Goal: Find specific page/section: Find specific page/section

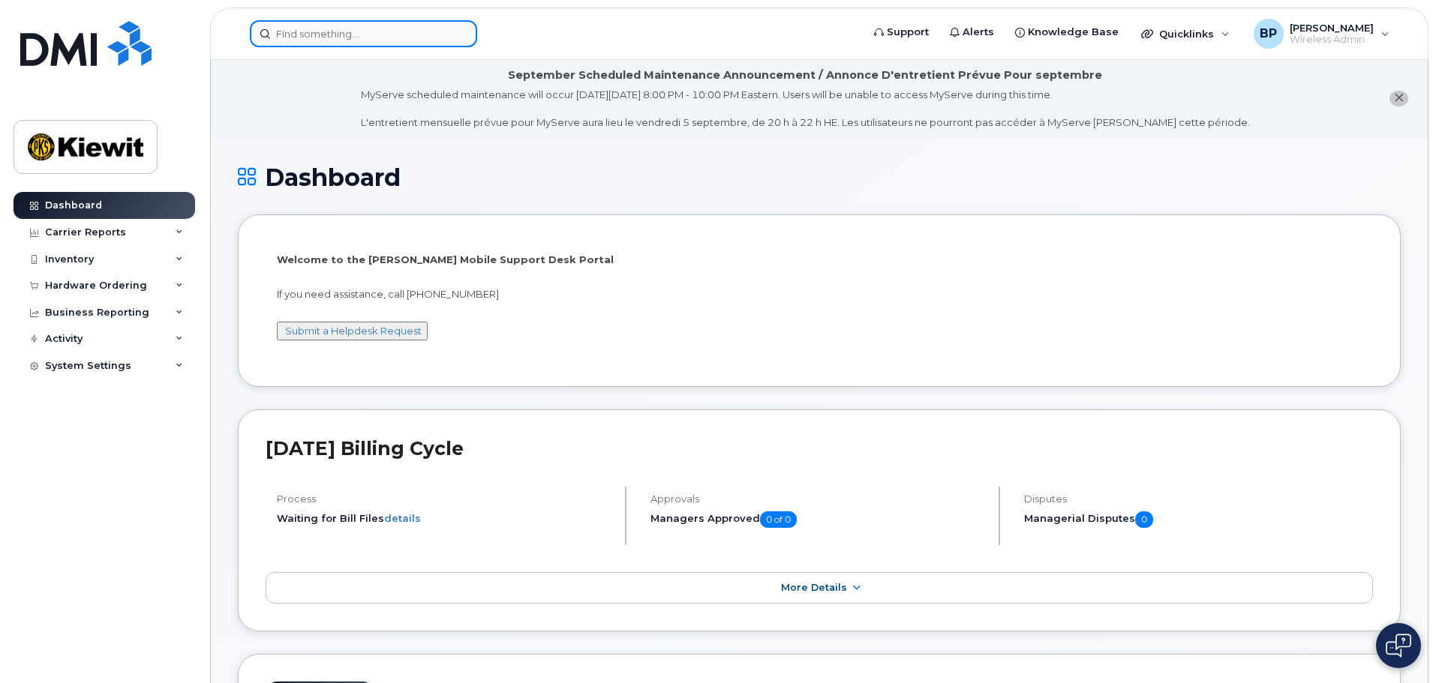
click at [349, 25] on input at bounding box center [363, 33] width 227 height 27
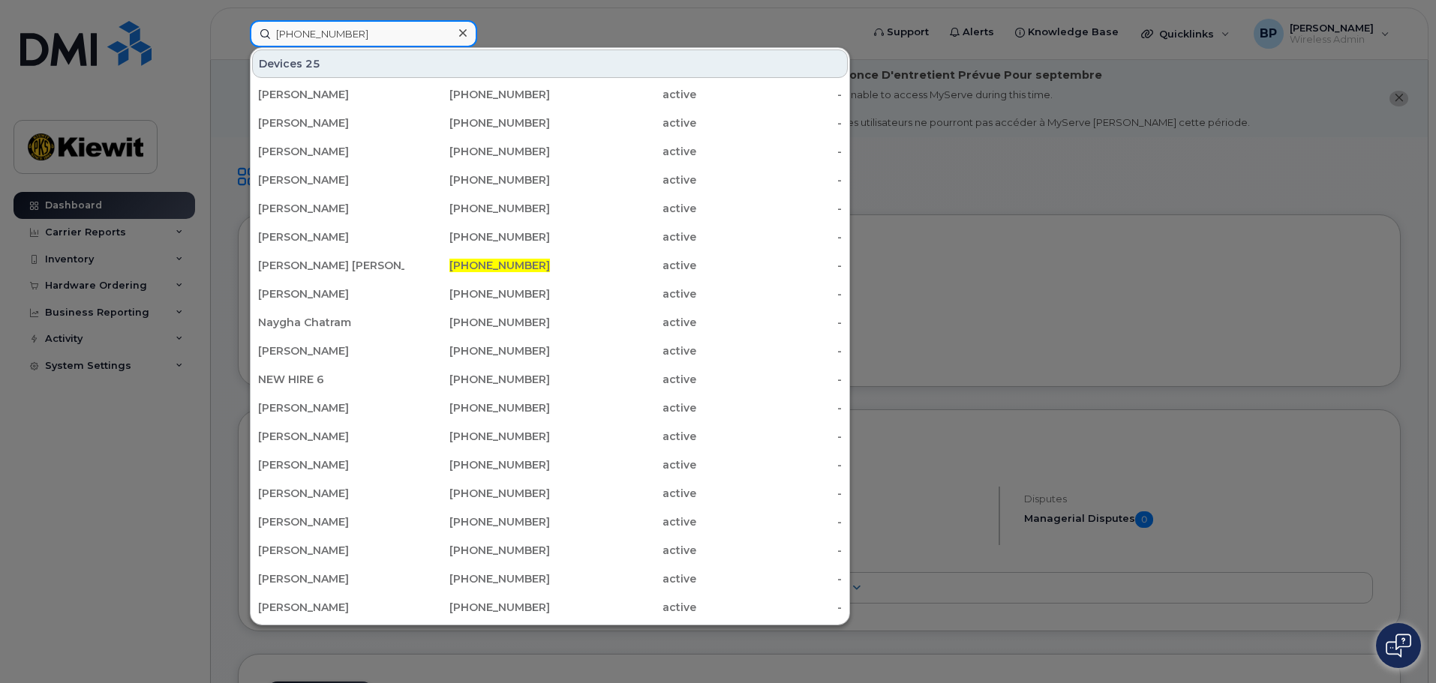
type input "361-746-3883"
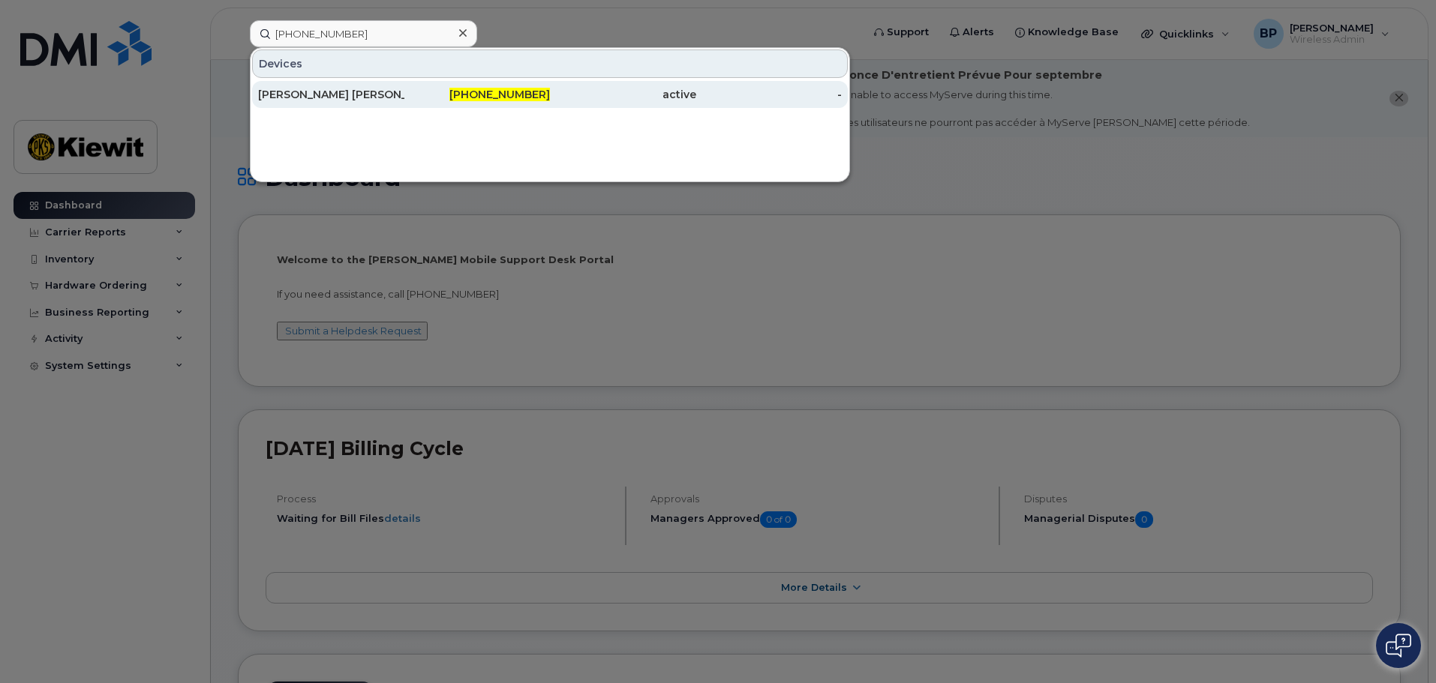
click at [321, 94] on div "Jorge Mateo Zenon" at bounding box center [331, 94] width 146 height 15
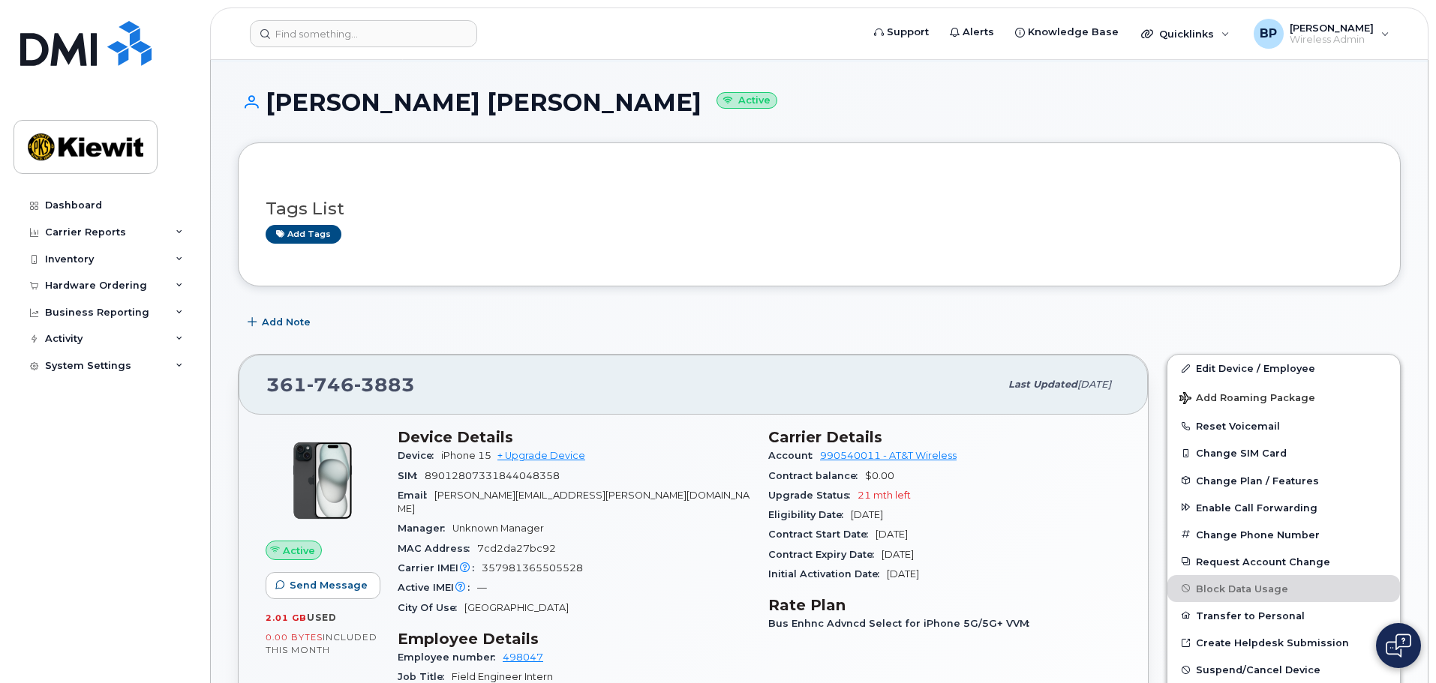
scroll to position [150, 0]
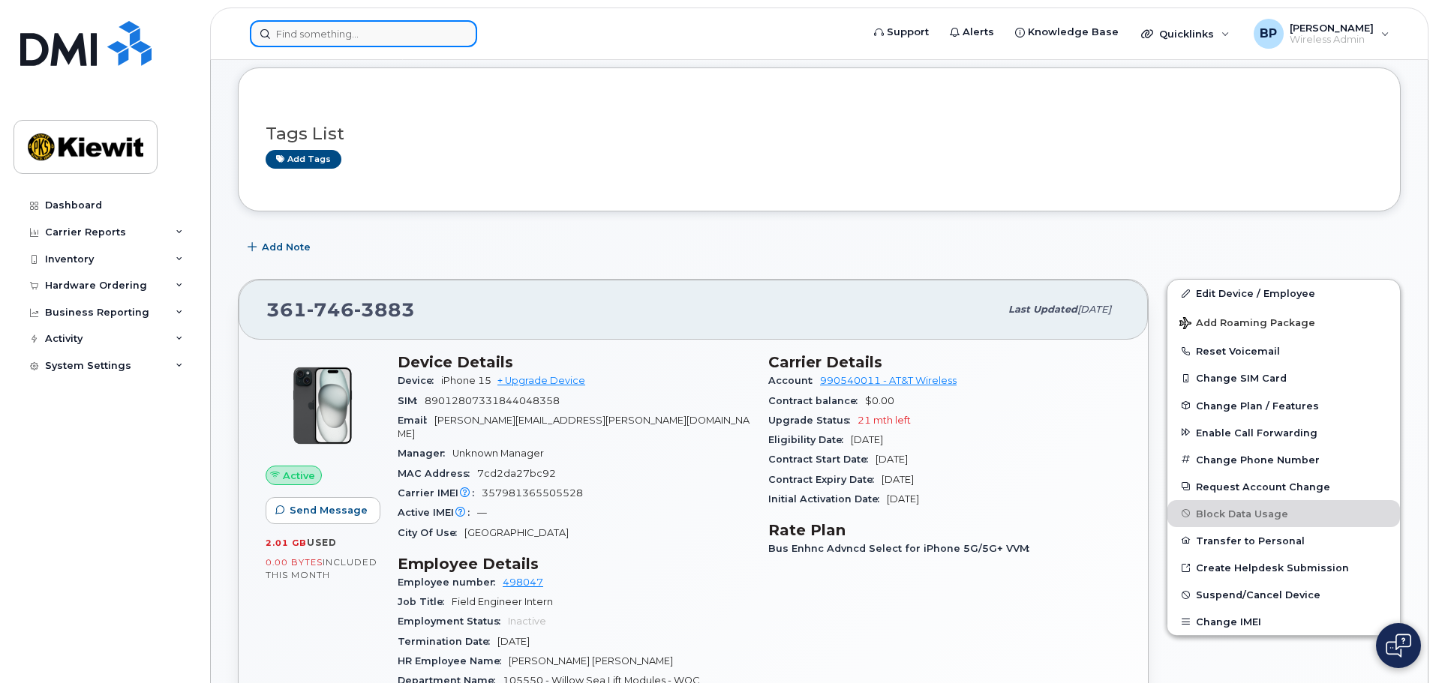
click at [326, 38] on input at bounding box center [363, 33] width 227 height 27
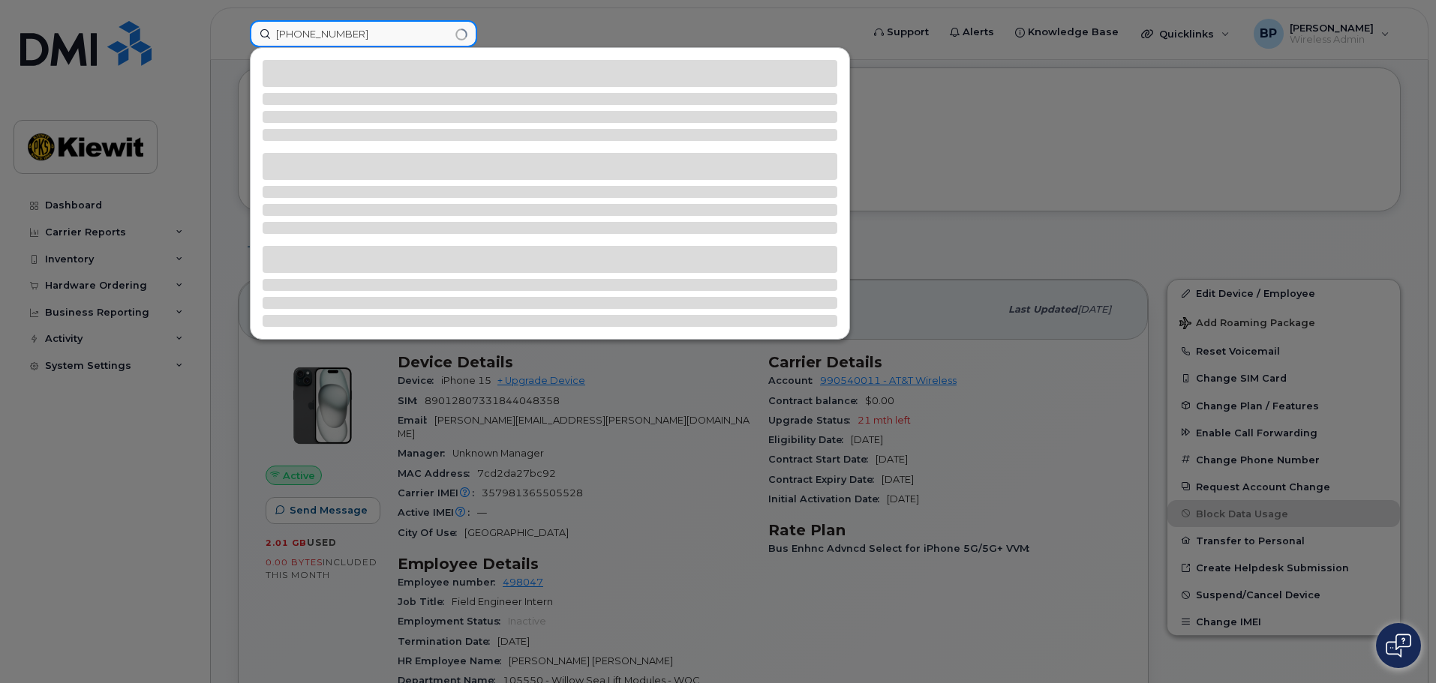
type input "361-385-0092"
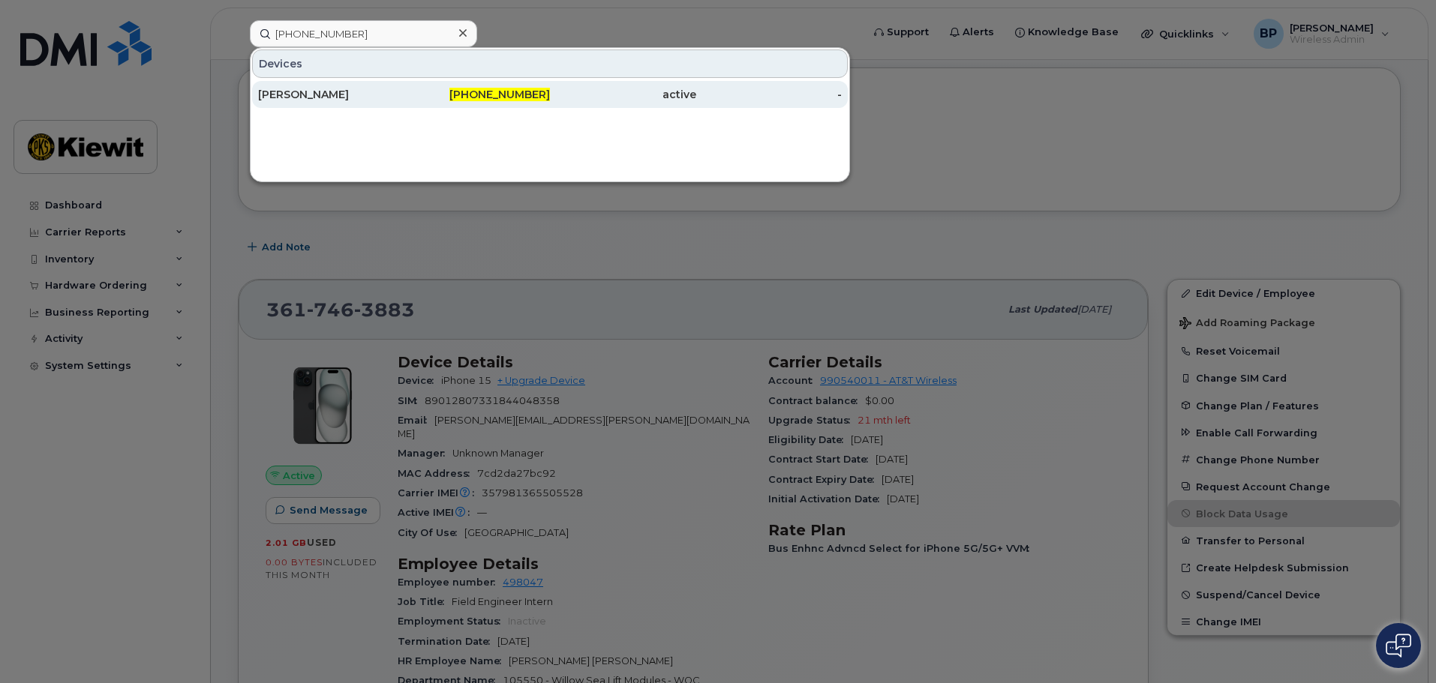
click at [334, 97] on div "CHRIS ALEMAN" at bounding box center [331, 94] width 146 height 15
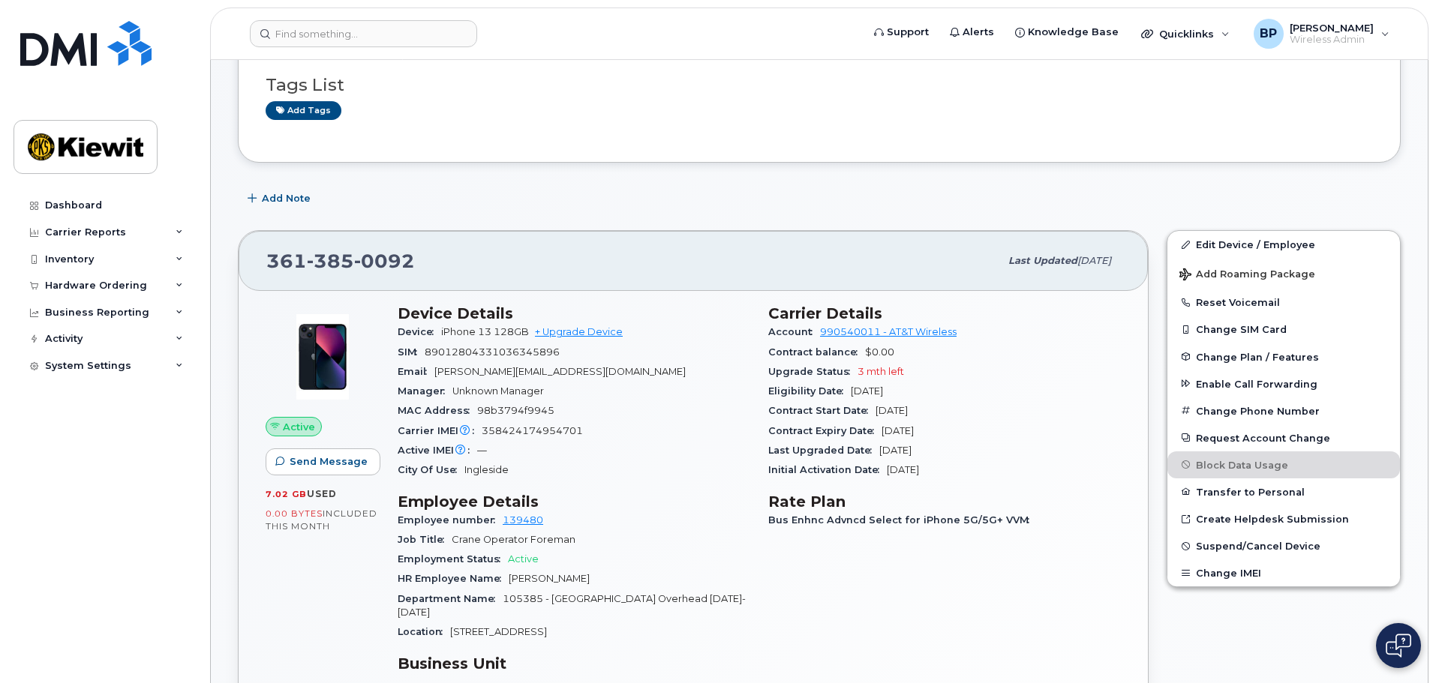
scroll to position [225, 0]
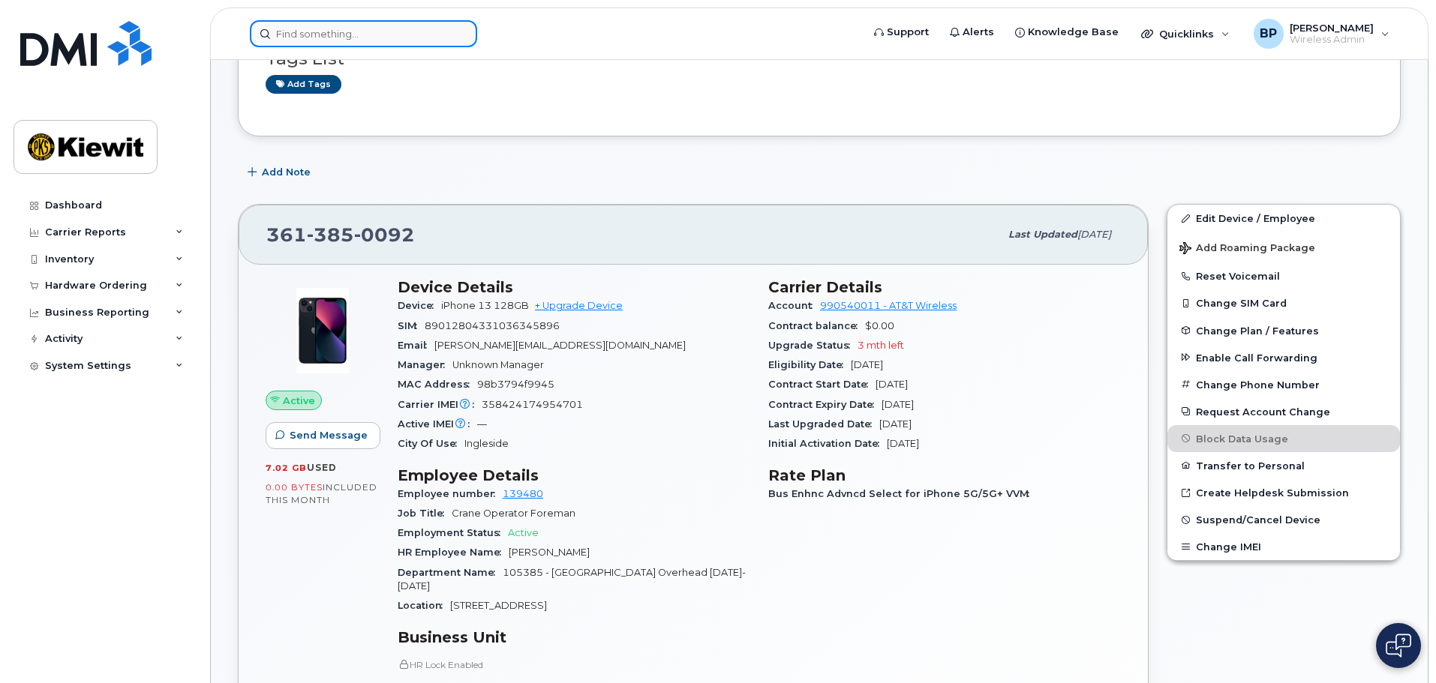
click at [317, 33] on input at bounding box center [363, 33] width 227 height 27
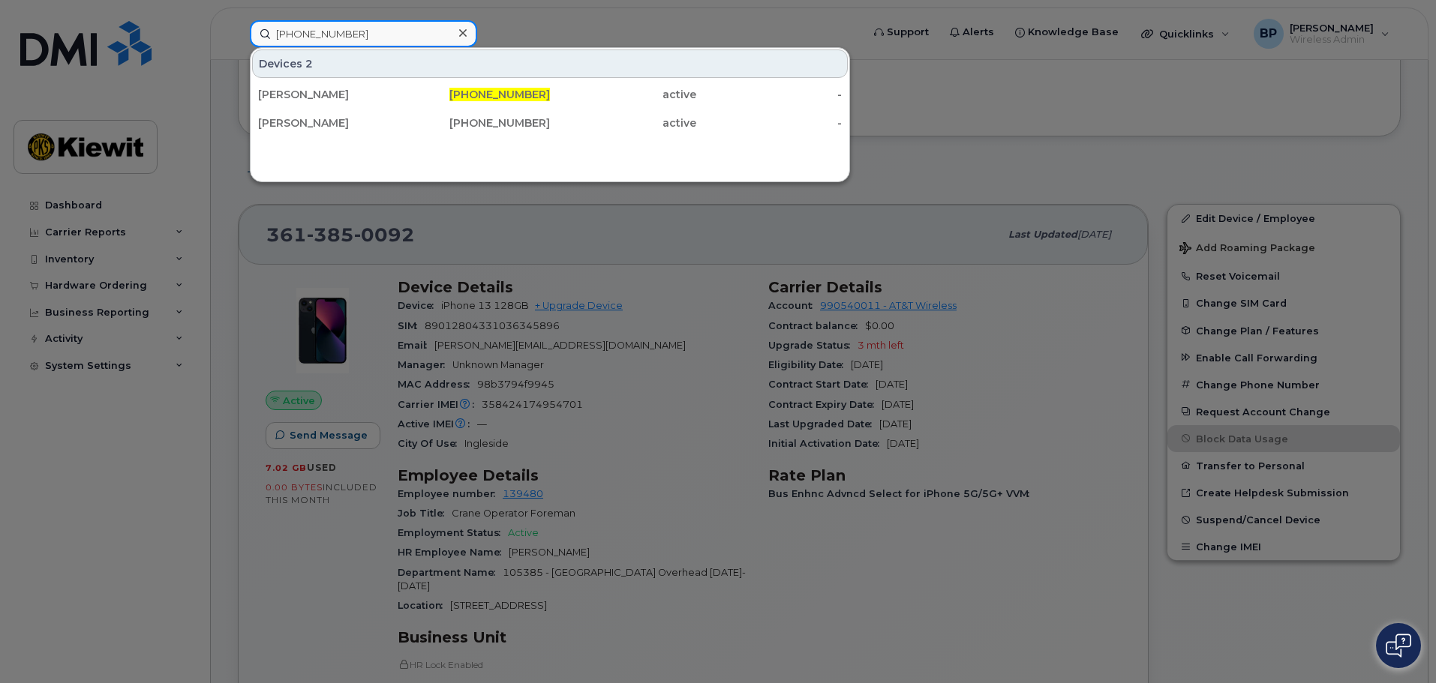
type input "361-230-9326"
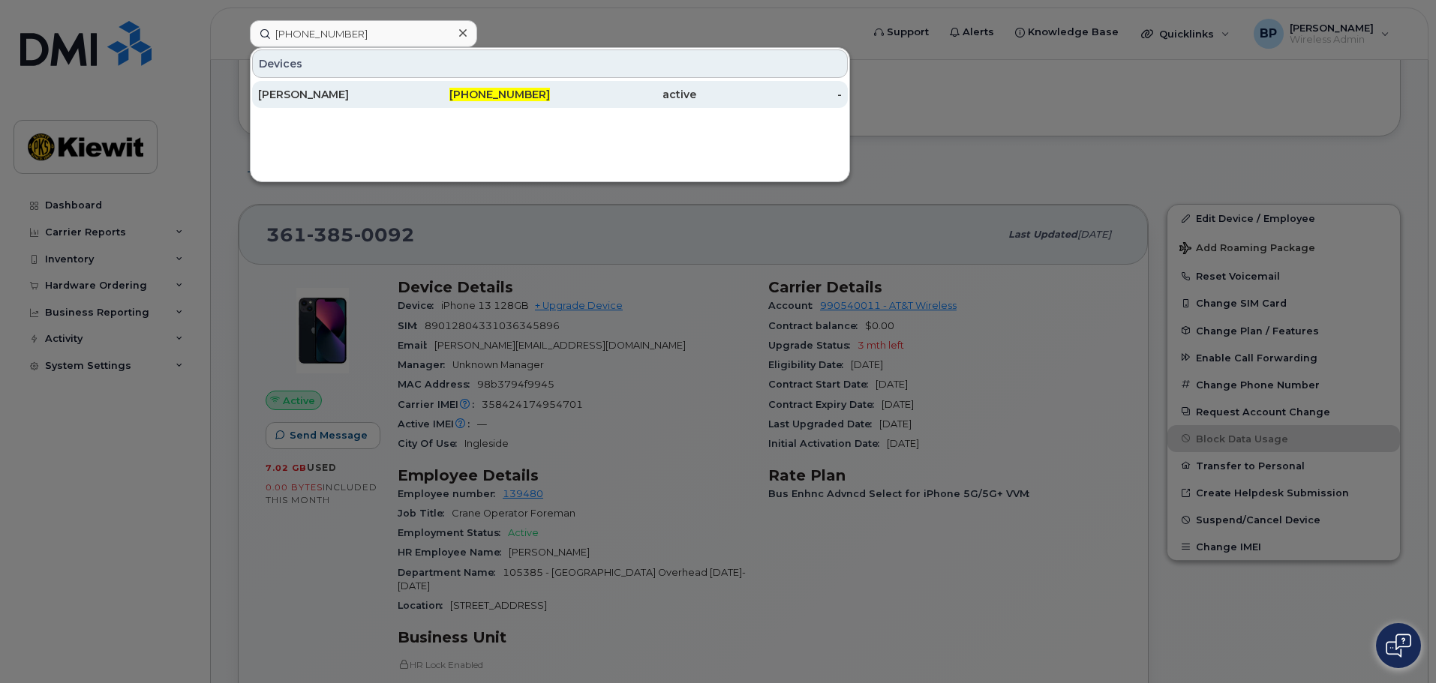
click at [312, 96] on div "Raymond Alvarado" at bounding box center [331, 94] width 146 height 15
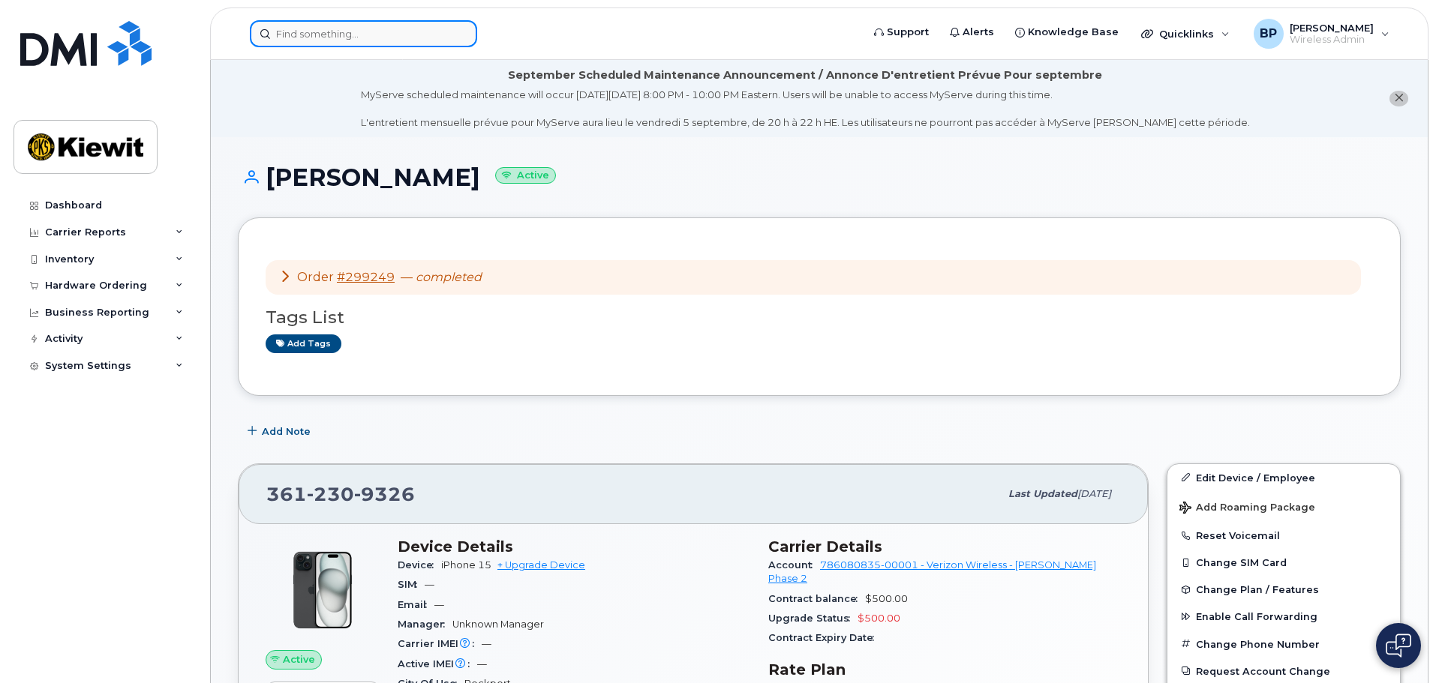
click at [333, 38] on input at bounding box center [363, 33] width 227 height 27
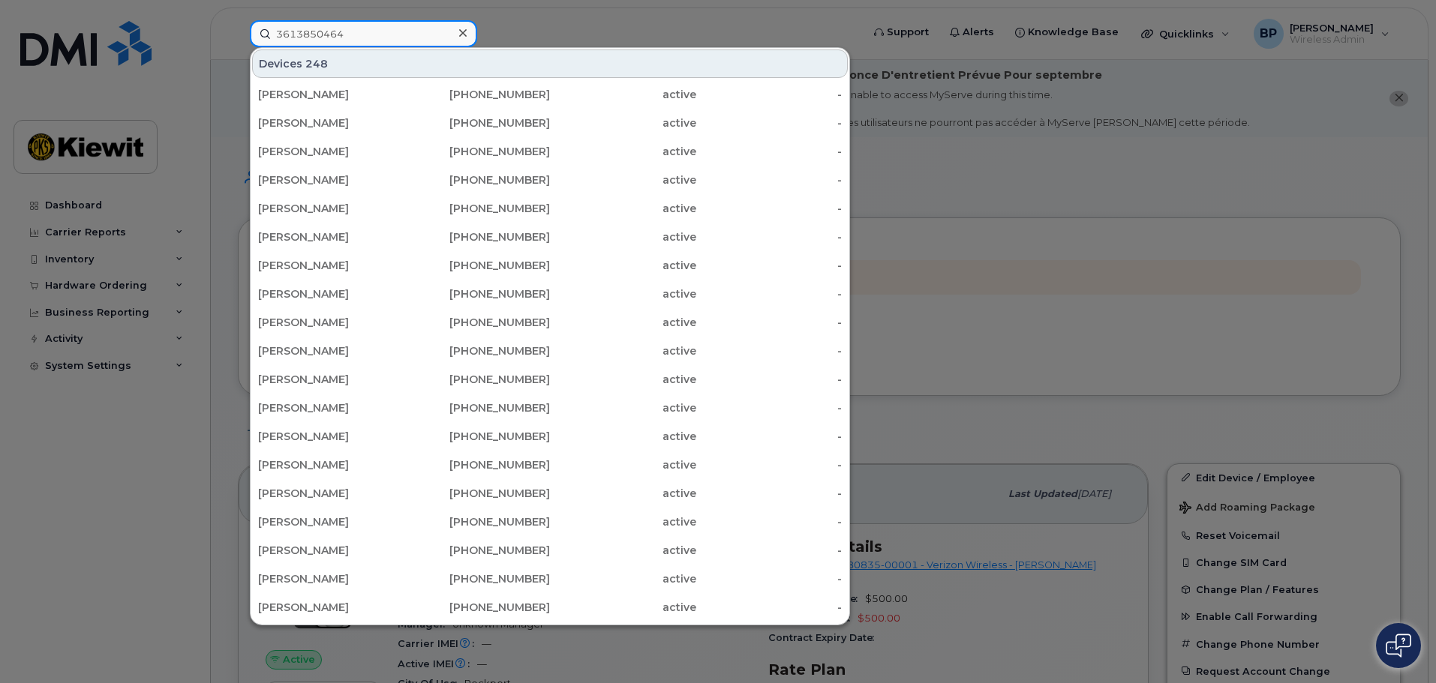
type input "3613850464"
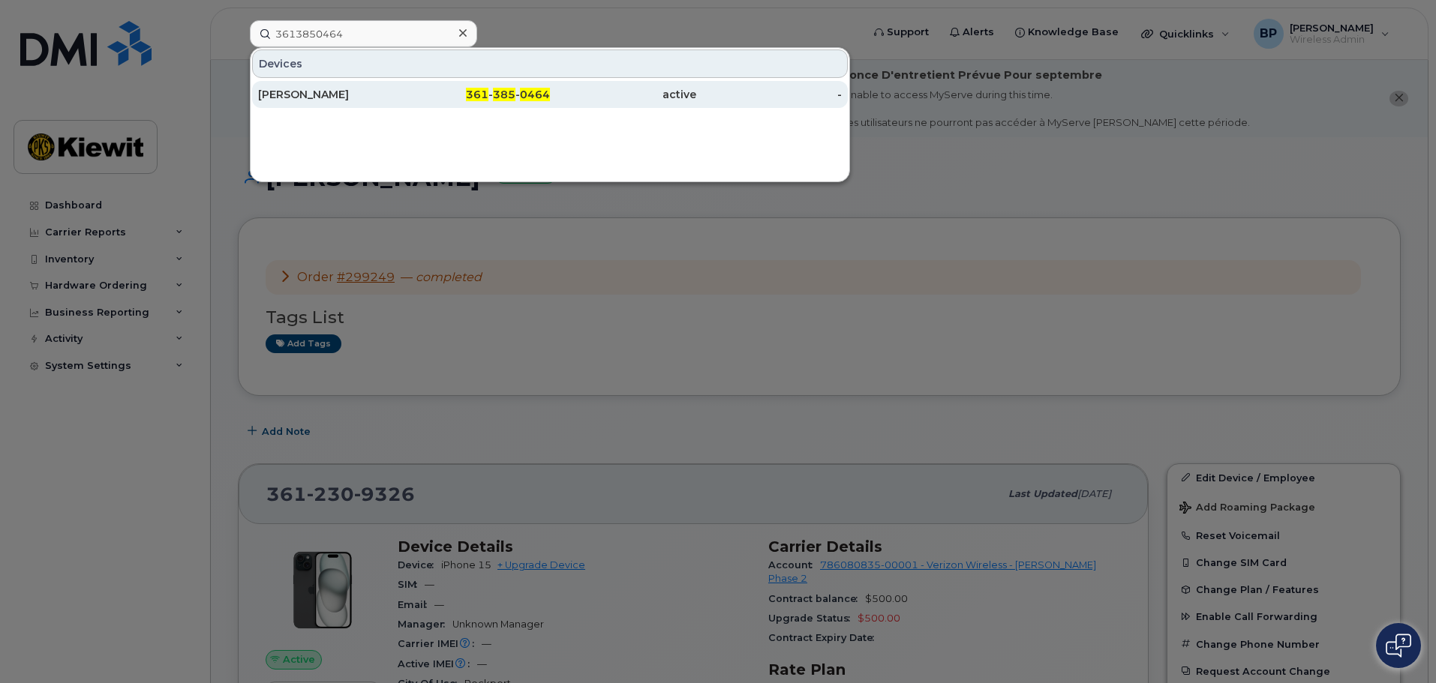
click at [324, 95] on div "RAYMOND ALVARADO" at bounding box center [331, 94] width 146 height 15
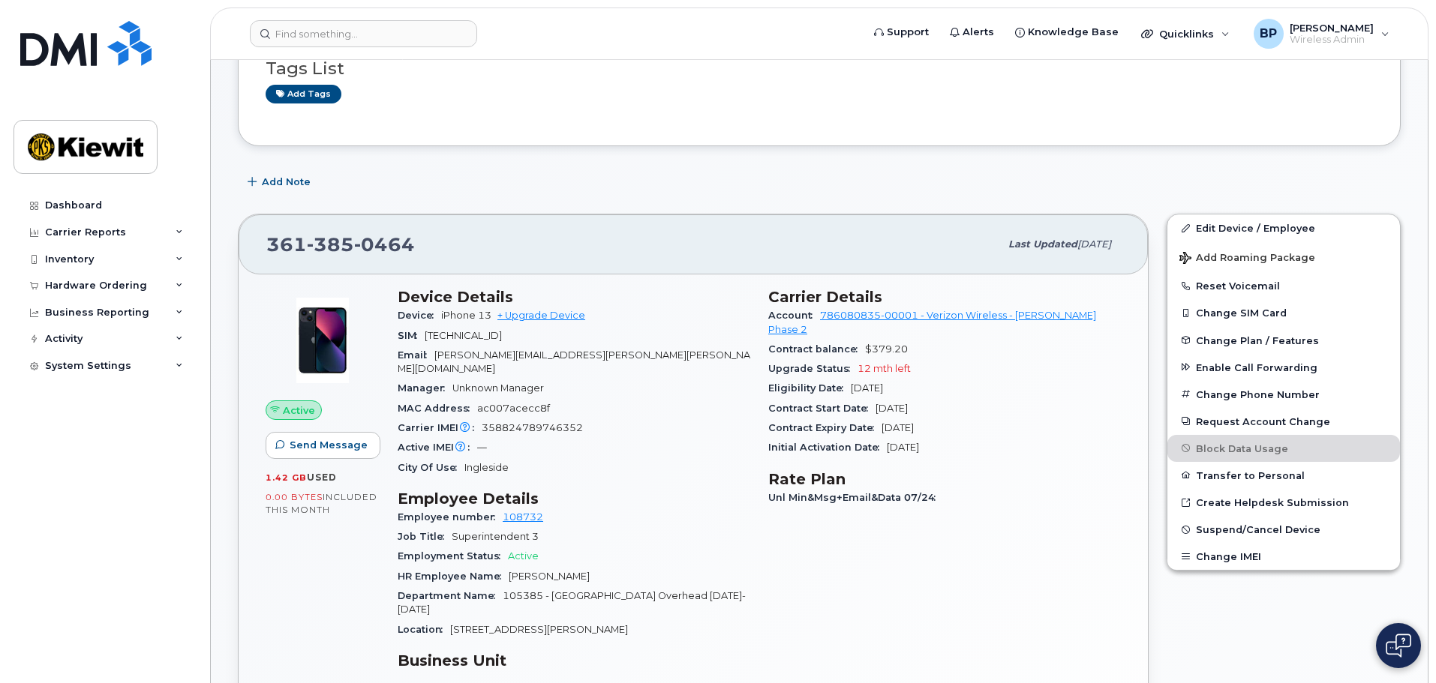
scroll to position [225, 0]
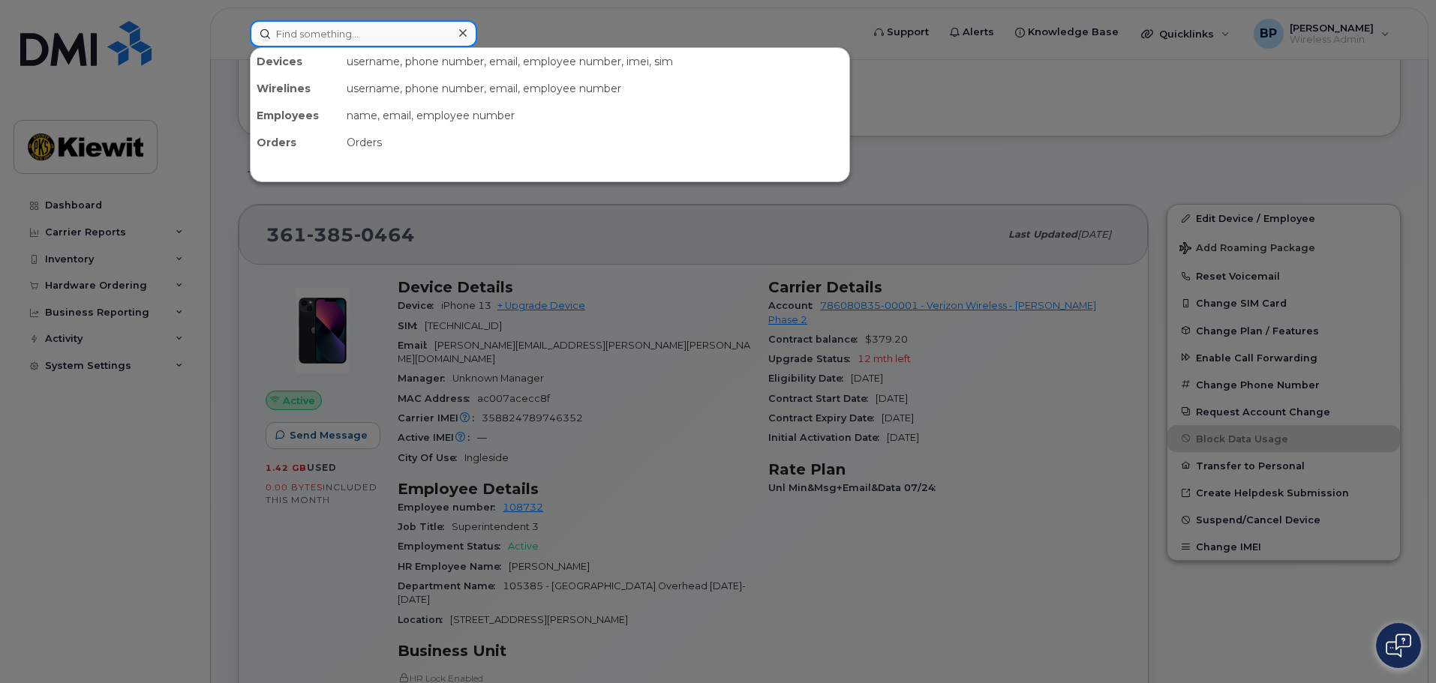
click at [308, 37] on input at bounding box center [363, 33] width 227 height 27
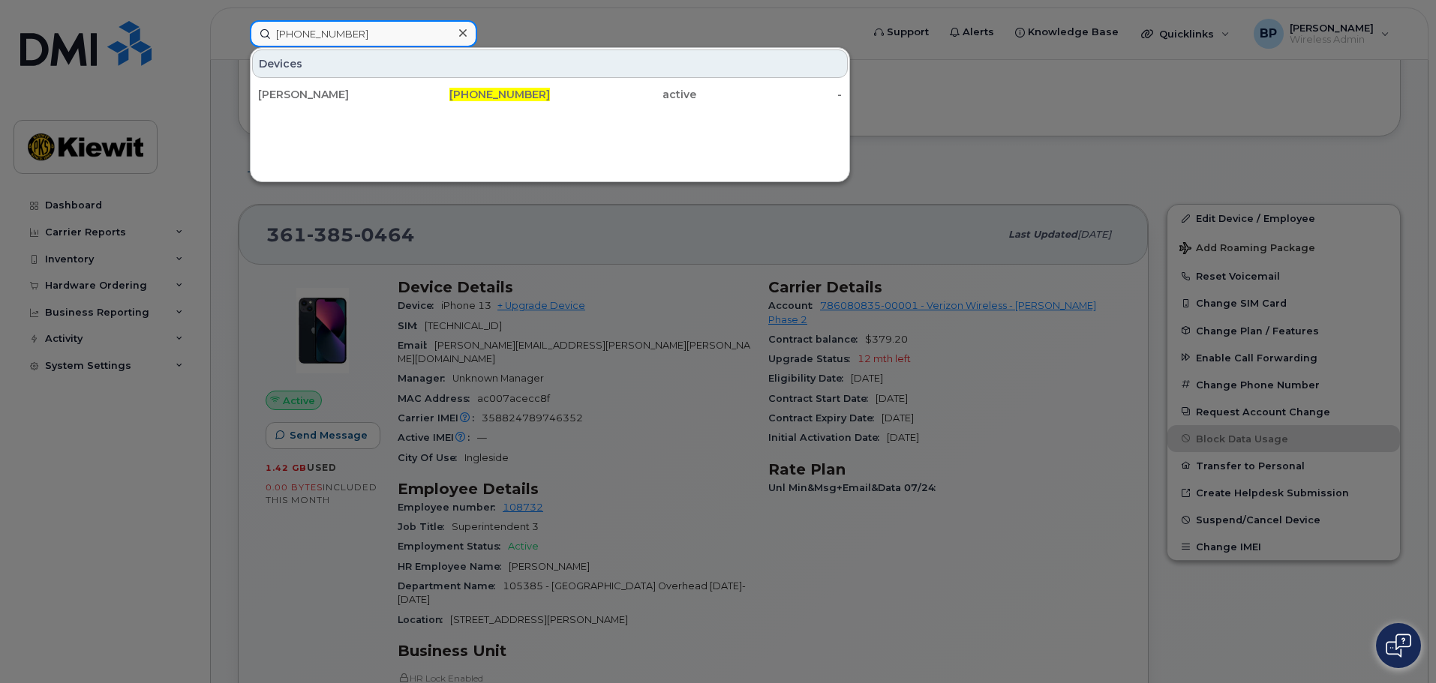
type input "[PHONE_NUMBER]"
